Goal: Submit feedback/report problem: Leave review/rating

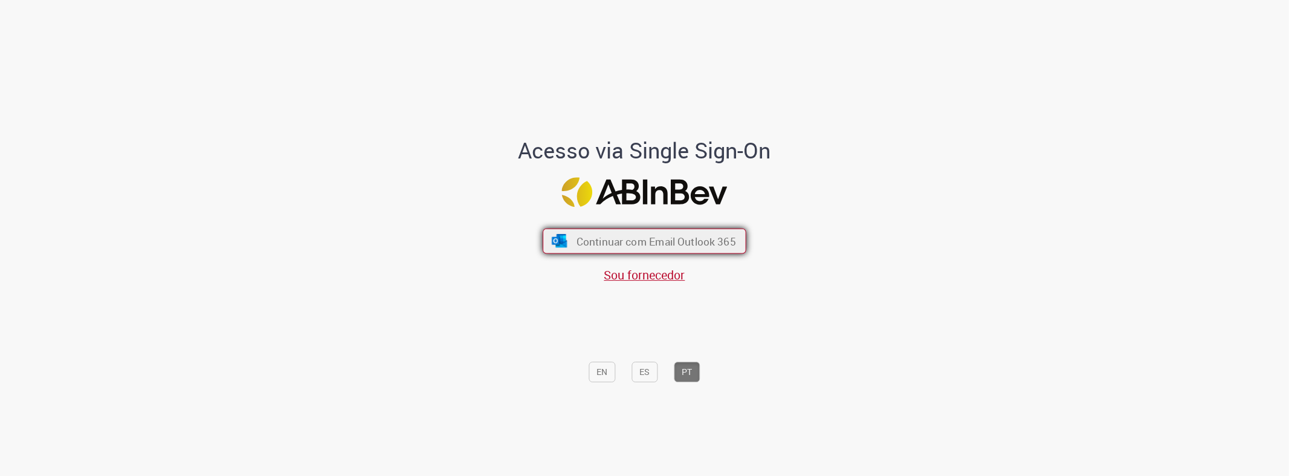
click at [657, 236] on span "Continuar com Email Outlook 365" at bounding box center [657, 242] width 160 height 14
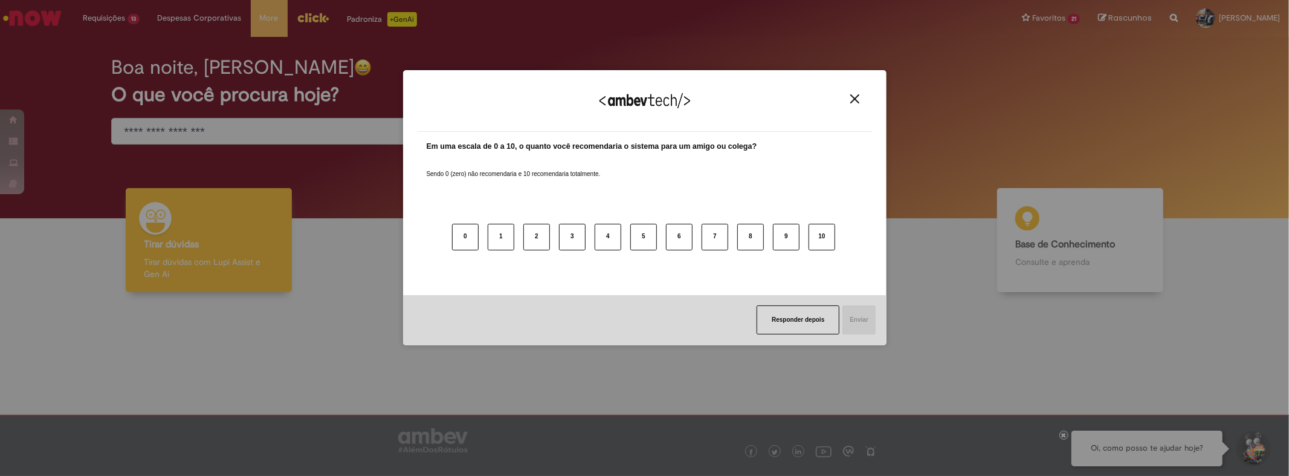
click at [854, 97] on img "Close" at bounding box center [855, 98] width 9 height 9
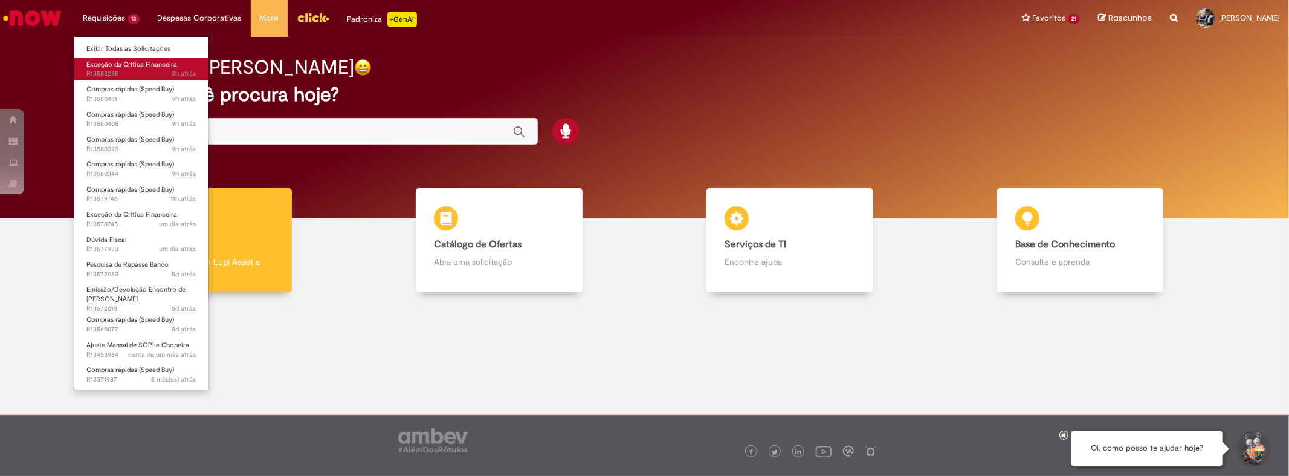
click at [130, 66] on span "Exceção da Crítica Financeira" at bounding box center [131, 64] width 91 height 9
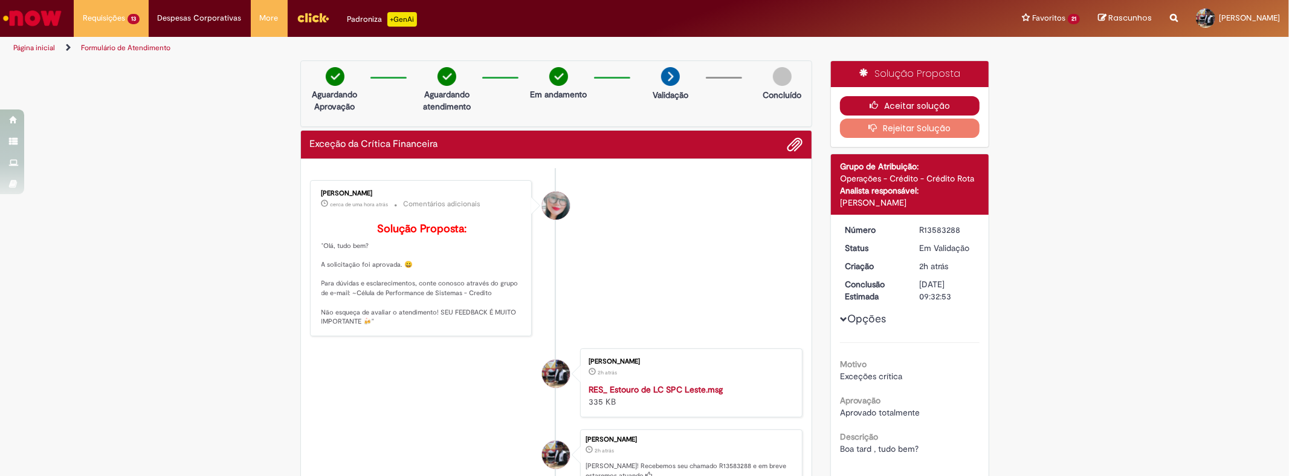
click at [892, 106] on button "Aceitar solução" at bounding box center [910, 105] width 140 height 19
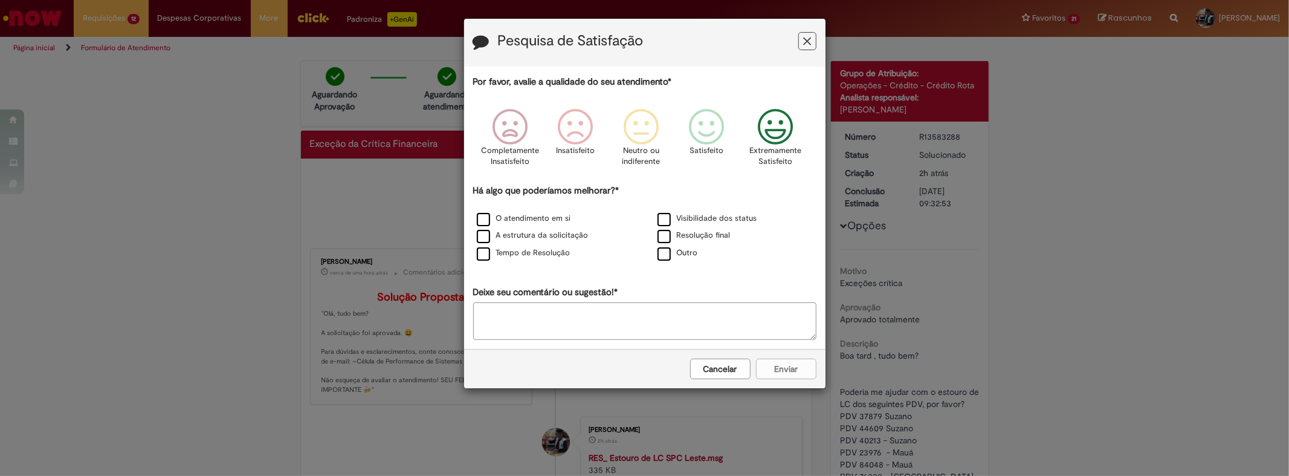
click at [760, 125] on icon "Feedback" at bounding box center [775, 127] width 45 height 36
click at [510, 215] on label "O atendimento em si" at bounding box center [524, 218] width 94 height 11
click at [780, 379] on button "Enviar" at bounding box center [786, 368] width 60 height 21
